Goal: Connect with others: Connect with others

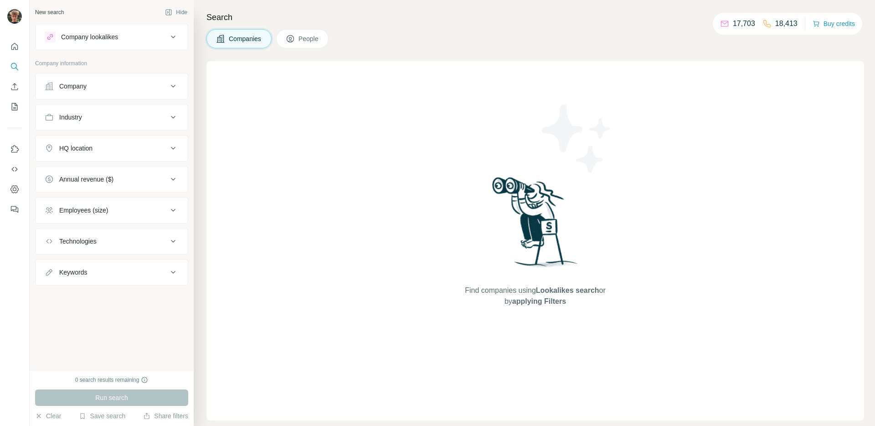
click at [455, 26] on div "Search Companies People Find companies using Lookalikes search or by applying F…" at bounding box center [534, 213] width 681 height 426
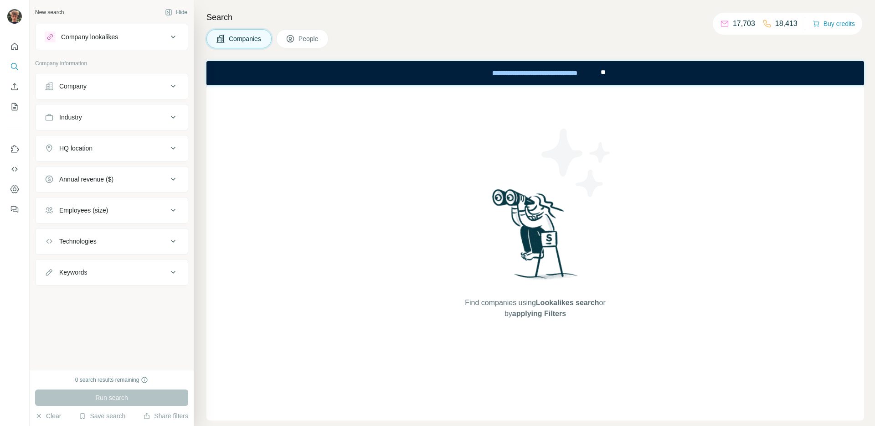
click at [775, 23] on p "18,413" at bounding box center [786, 23] width 22 height 11
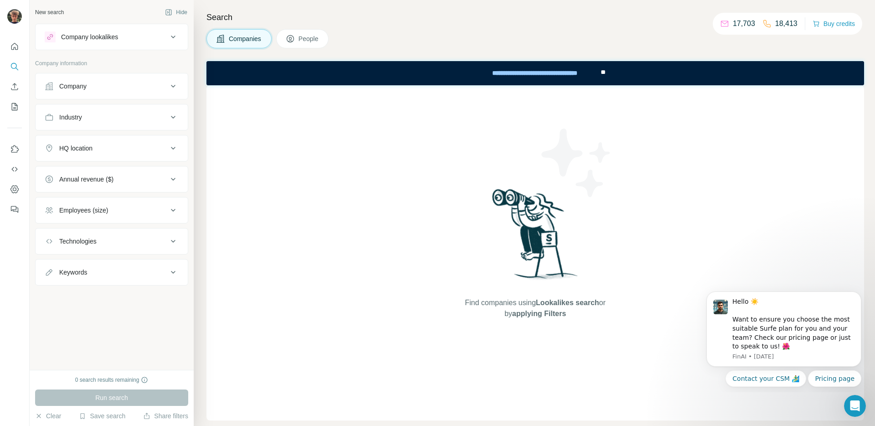
click at [779, 21] on p "18,413" at bounding box center [786, 23] width 22 height 11
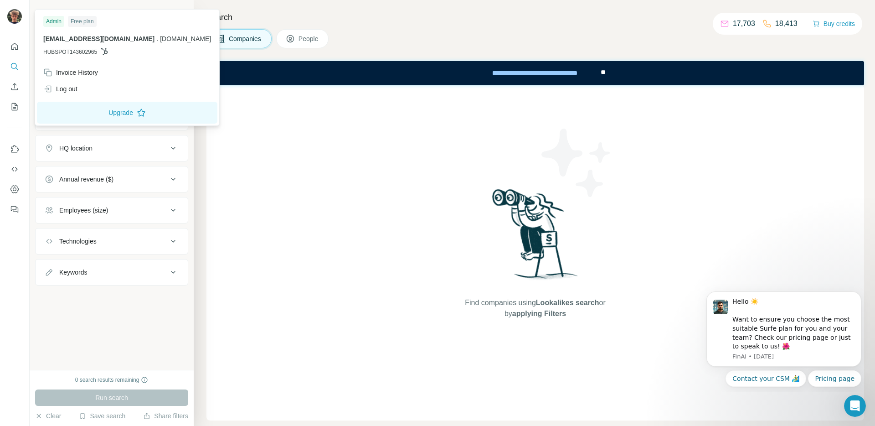
click at [13, 23] on img at bounding box center [14, 16] width 15 height 15
click at [60, 87] on div "Log out" at bounding box center [60, 88] width 34 height 9
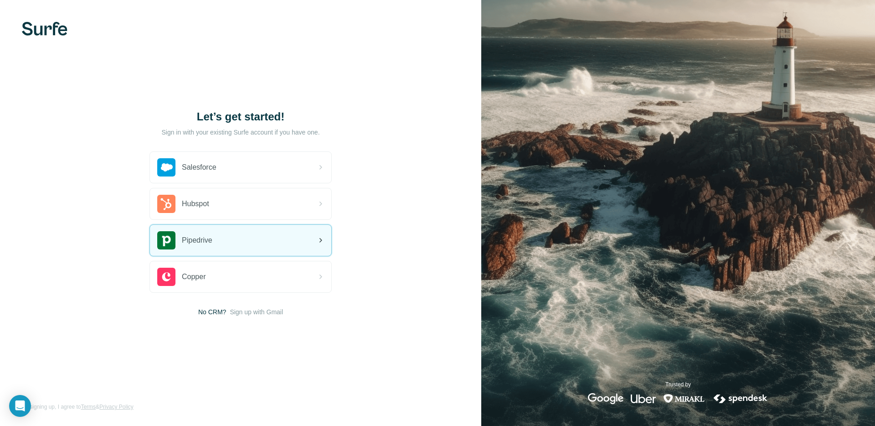
click at [212, 243] on span "Pipedrive" at bounding box center [197, 240] width 31 height 11
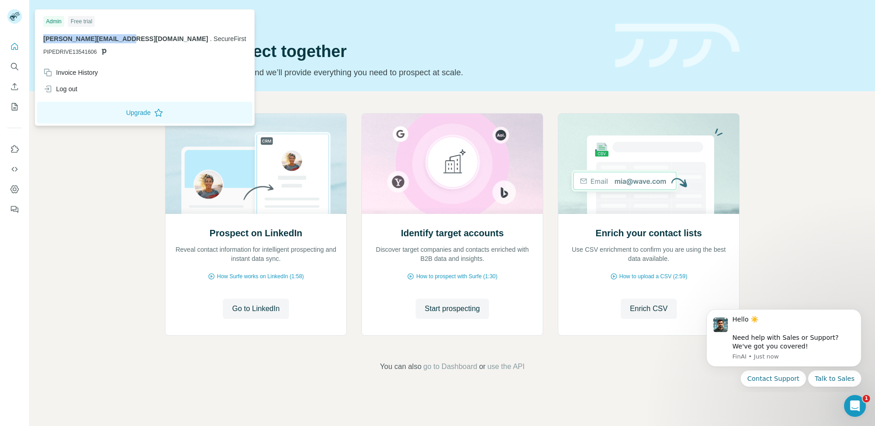
drag, startPoint x: 44, startPoint y: 38, endPoint x: 122, endPoint y: 37, distance: 77.9
click at [122, 37] on p "[PERSON_NAME][EMAIL_ADDRESS][DOMAIN_NAME] . SecureFirst" at bounding box center [144, 38] width 203 height 9
copy span "[PERSON_NAME][EMAIL_ADDRESS][DOMAIN_NAME]"
